Goal: Check status: Check status

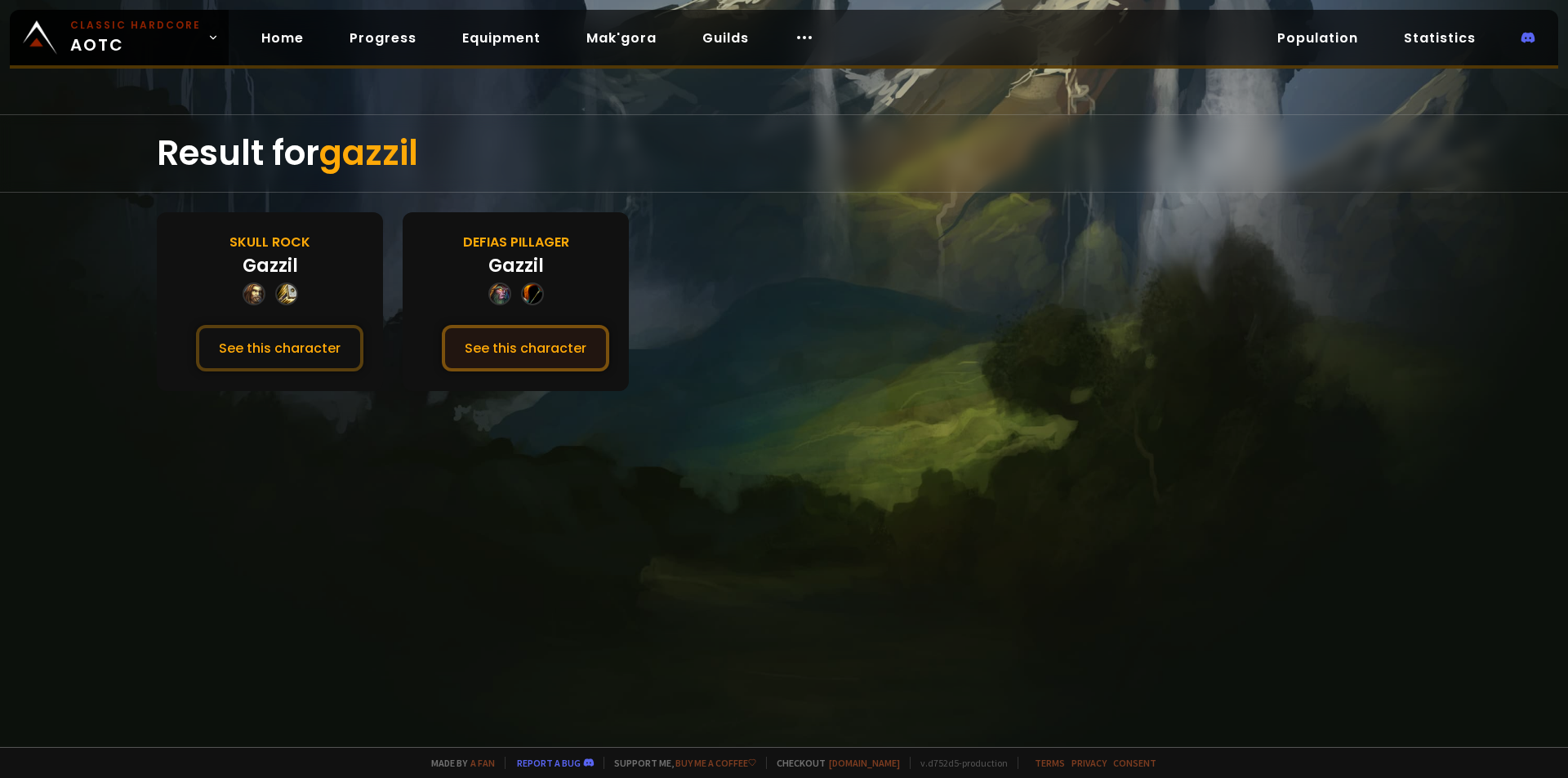
click at [525, 330] on button "See this character" at bounding box center [526, 348] width 167 height 46
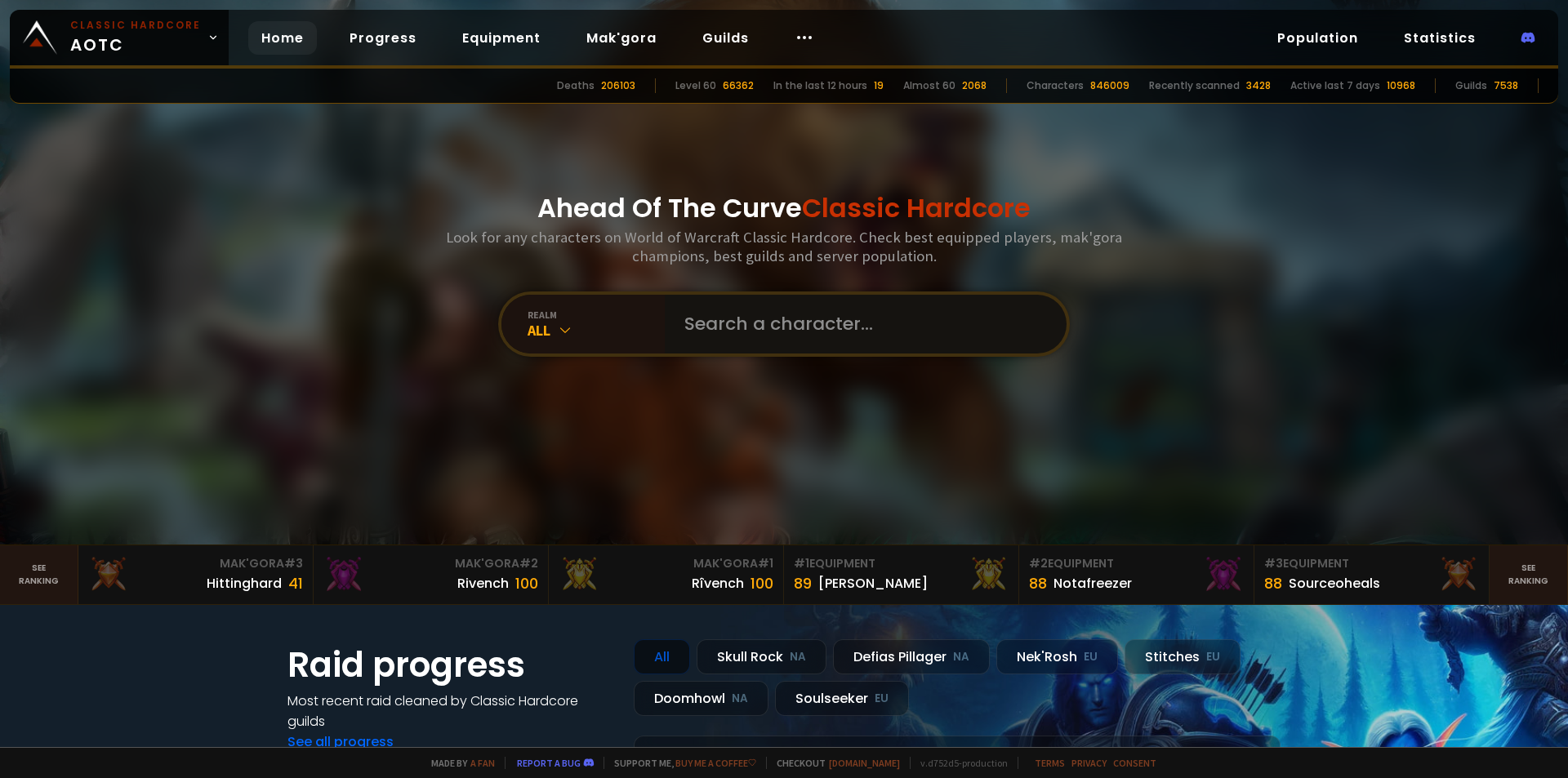
click at [866, 318] on input "text" at bounding box center [861, 325] width 373 height 59
type input "hoohah"
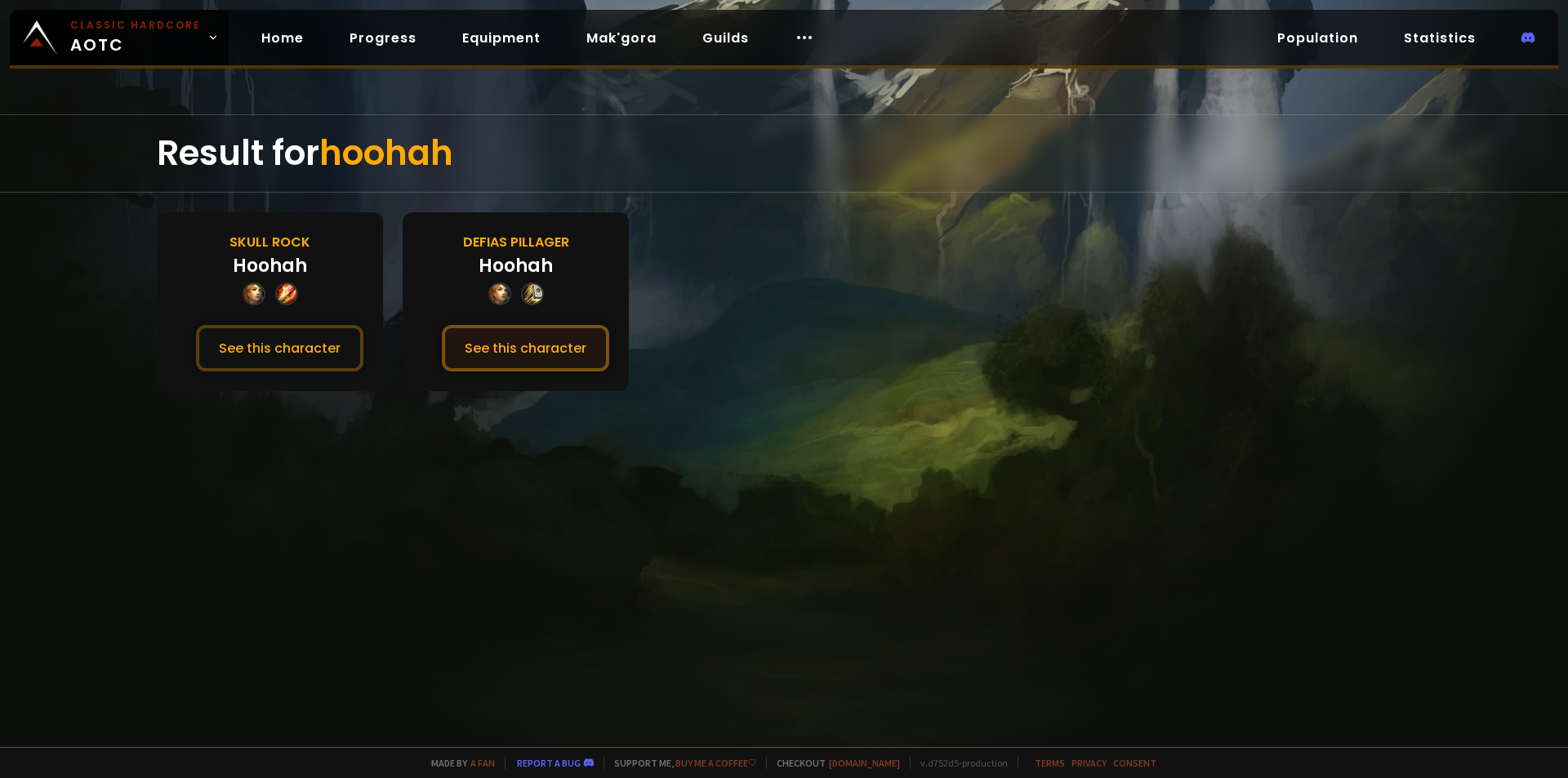
click at [527, 349] on button "See this character" at bounding box center [526, 348] width 167 height 46
